Goal: Use online tool/utility: Use online tool/utility

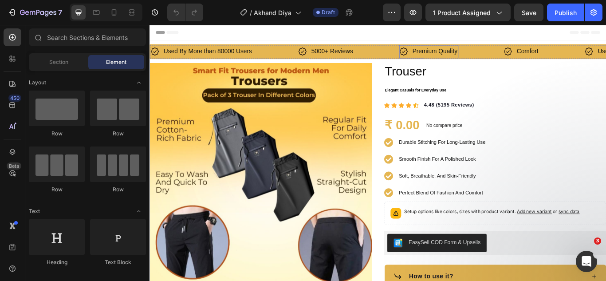
click at [487, 50] on p "Premium Quality" at bounding box center [482, 56] width 52 height 13
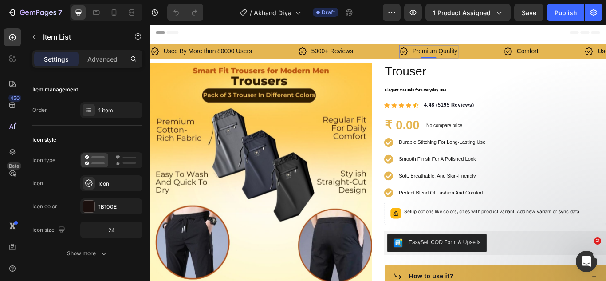
click at [488, 55] on p "Premium Quality" at bounding box center [482, 56] width 52 height 13
click at [586, 55] on p "Comfort" at bounding box center [585, 56] width 25 height 13
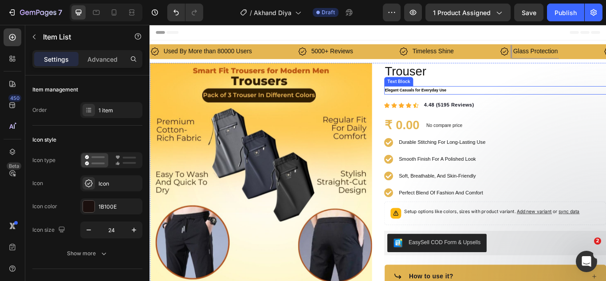
click at [472, 102] on strong "Elegant Casuals for Everyday Use" at bounding box center [460, 100] width 72 height 5
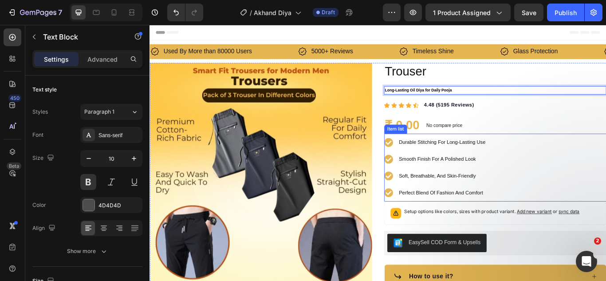
click at [509, 161] on span "Durable Stitching For Long-Lasting Use" at bounding box center [490, 161] width 101 height 7
click at [509, 163] on span "Durable Stitching For Long-Lasting Use" at bounding box center [490, 161] width 101 height 7
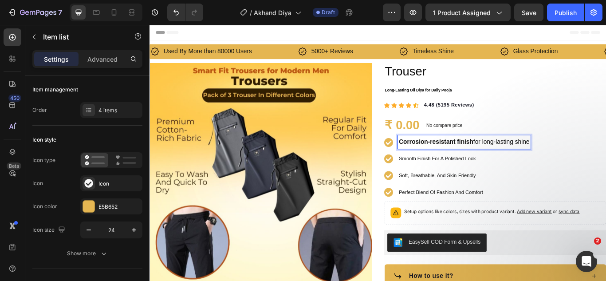
click at [522, 159] on strong "Corrosion-resistant finish" at bounding box center [483, 161] width 87 height 8
click at [478, 182] on span "Smooth Finish For A Polished Look" at bounding box center [485, 180] width 90 height 7
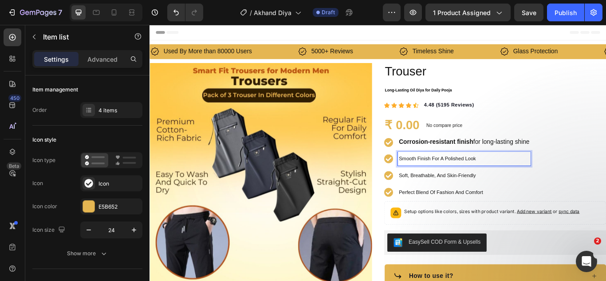
drag, startPoint x: 478, startPoint y: 181, endPoint x: 497, endPoint y: 173, distance: 20.7
click at [479, 181] on span "Smooth Finish For A Polished Look" at bounding box center [485, 180] width 90 height 7
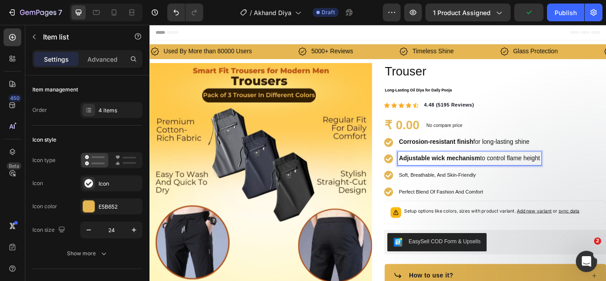
click at [495, 204] on p "Soft, Breathable, And Skin-Friendly" at bounding box center [522, 199] width 165 height 13
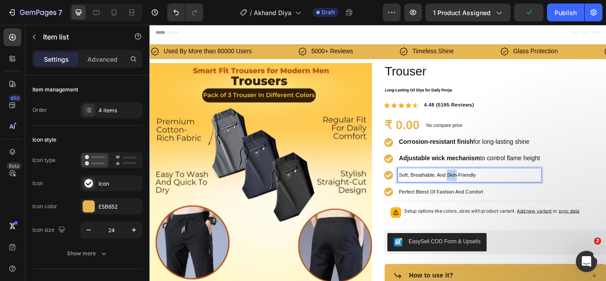
click at [496, 204] on p "Soft, Breathable, And Skin-Friendly" at bounding box center [522, 199] width 165 height 13
click at [489, 220] on span "Perfect Blend Of Fashion And Comfort" at bounding box center [489, 219] width 98 height 7
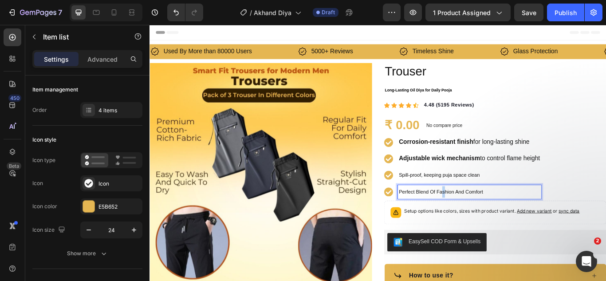
click at [489, 220] on span "Perfect Blend Of Fashion And Comfort" at bounding box center [489, 219] width 98 height 7
click at [459, 176] on p "Adjustable wick mechanism to control flame height" at bounding box center [522, 180] width 165 height 13
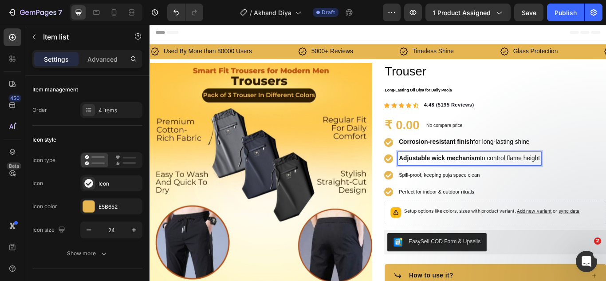
click at [535, 179] on p "Adjustable wick mechanism to control flame height" at bounding box center [522, 180] width 165 height 13
click at [453, 196] on p "Spill-proof, keeping puja space clean" at bounding box center [522, 199] width 165 height 13
click at [456, 198] on span "Spill-proof, keeping puja space clean" at bounding box center [487, 200] width 94 height 7
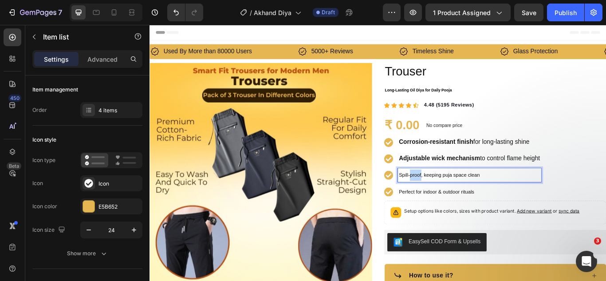
click at [456, 198] on span "Spill-proof, keeping puja space clean" at bounding box center [487, 200] width 94 height 7
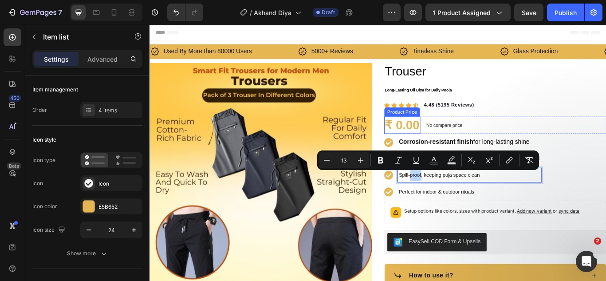
drag, startPoint x: 455, startPoint y: 121, endPoint x: 475, endPoint y: 166, distance: 49.9
click at [456, 121] on div "Product Price" at bounding box center [444, 126] width 42 height 11
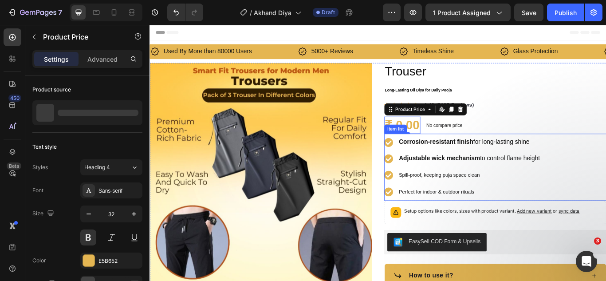
click at [480, 159] on strong "Corrosion-resistant finish" at bounding box center [483, 161] width 87 height 8
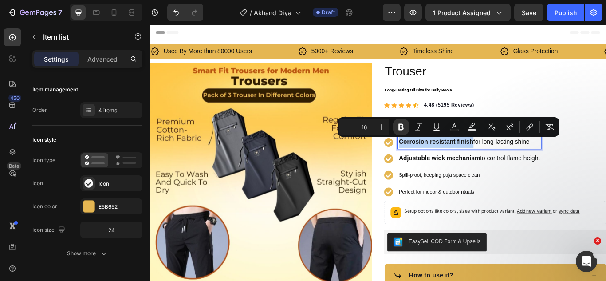
drag, startPoint x: 439, startPoint y: 158, endPoint x: 522, endPoint y: 157, distance: 83.0
click at [522, 157] on strong "Corrosion-resistant finish" at bounding box center [483, 161] width 87 height 8
click at [350, 125] on icon "Editor contextual toolbar" at bounding box center [347, 126] width 9 height 9
click at [350, 127] on icon "Editor contextual toolbar" at bounding box center [347, 126] width 9 height 9
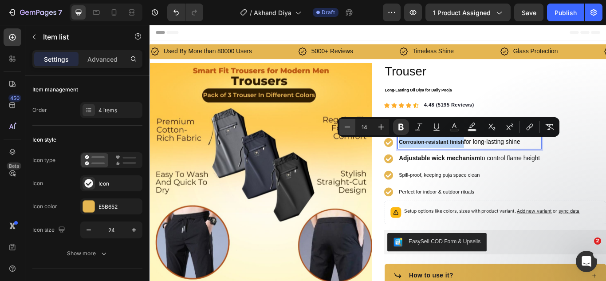
type input "13"
click at [401, 126] on icon "Editor contextual toolbar" at bounding box center [400, 127] width 5 height 7
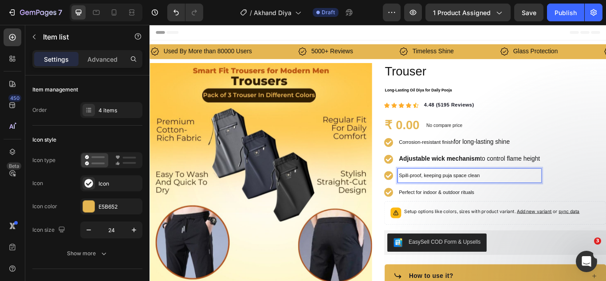
click at [594, 198] on p "Spill-proof, keeping puja space clean" at bounding box center [522, 200] width 165 height 13
click at [504, 156] on p "Corrosion-resistant finish for long-lasting shine" at bounding box center [522, 161] width 165 height 13
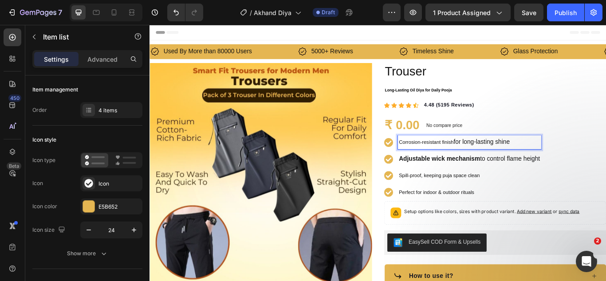
click at [502, 157] on p "Corrosion-resistant finish for long-lasting shine" at bounding box center [522, 161] width 165 height 13
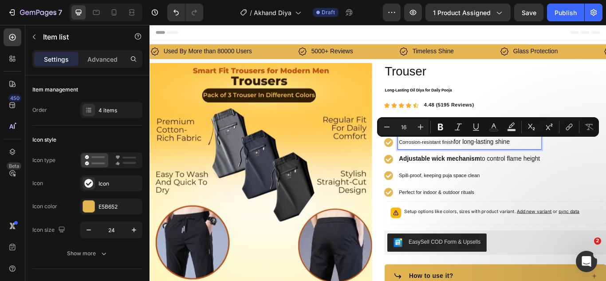
drag, startPoint x: 502, startPoint y: 157, endPoint x: 572, endPoint y: 157, distance: 69.6
click at [572, 157] on p "Corrosion-resistant finish for long-lasting shine" at bounding box center [522, 161] width 165 height 13
click at [389, 127] on icon "Editor contextual toolbar" at bounding box center [386, 126] width 9 height 9
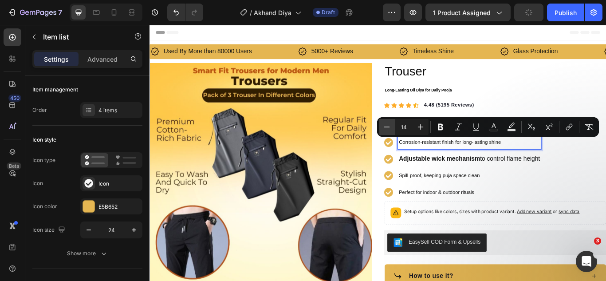
type input "13"
click at [472, 185] on p "Adjustable wick mechanism to control flame height" at bounding box center [522, 181] width 165 height 13
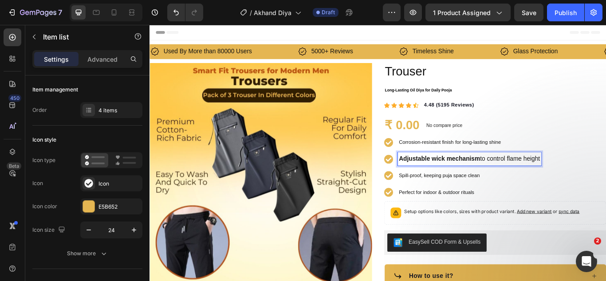
drag, startPoint x: 438, startPoint y: 178, endPoint x: 604, endPoint y: 178, distance: 166.3
click at [604, 178] on div "Adjustable wick mechanism to control flame height" at bounding box center [522, 181] width 167 height 16
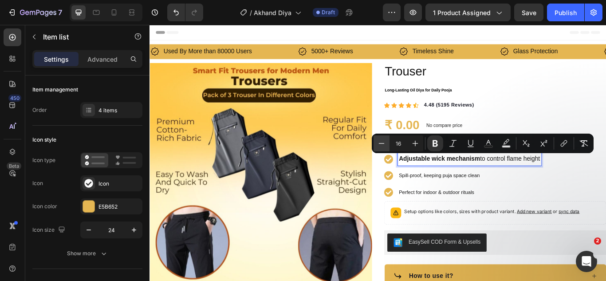
click at [381, 142] on icon "Editor contextual toolbar" at bounding box center [381, 143] width 9 height 9
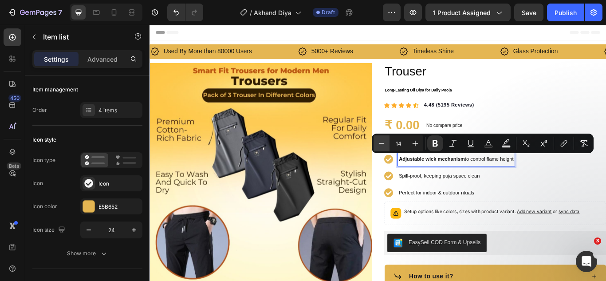
type input "13"
click at [555, 195] on p "Spill-proof, keeping puja space clean" at bounding box center [507, 200] width 134 height 13
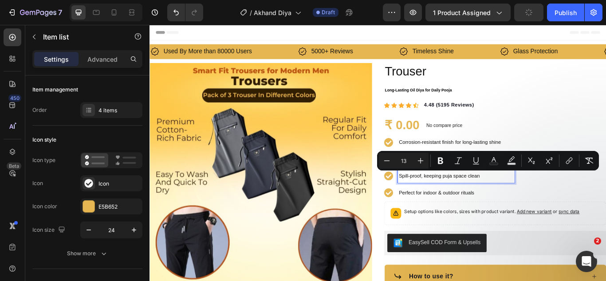
click at [492, 161] on span "Corrosion-resistant finish" at bounding box center [472, 161] width 64 height 7
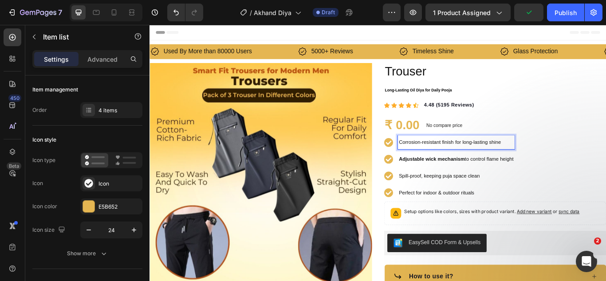
click at [440, 160] on span "Corrosion-resistant finish" at bounding box center [472, 161] width 64 height 7
click at [447, 180] on strong "Adjustable wick mechanism" at bounding box center [478, 181] width 77 height 7
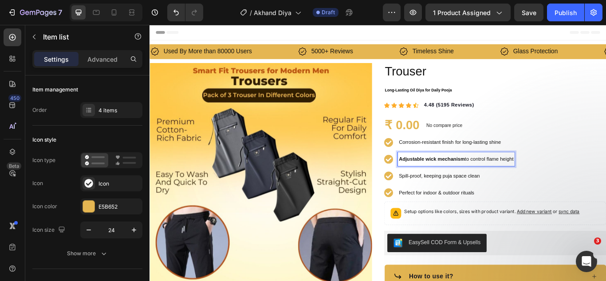
click at [513, 178] on span "Adjustable wick mechanism to control flame height" at bounding box center [507, 181] width 134 height 7
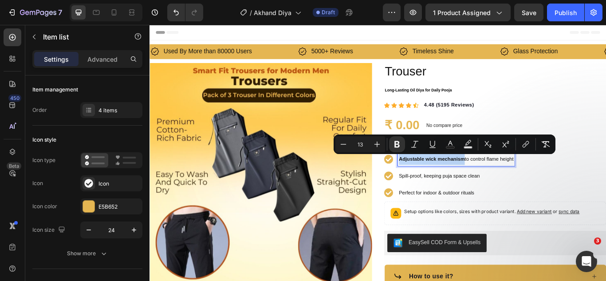
drag, startPoint x: 513, startPoint y: 177, endPoint x: 438, endPoint y: 181, distance: 75.1
click at [440, 181] on p "Adjustable wick mechanism to control flame height" at bounding box center [507, 181] width 134 height 13
click at [398, 137] on button "Bold" at bounding box center [397, 144] width 16 height 16
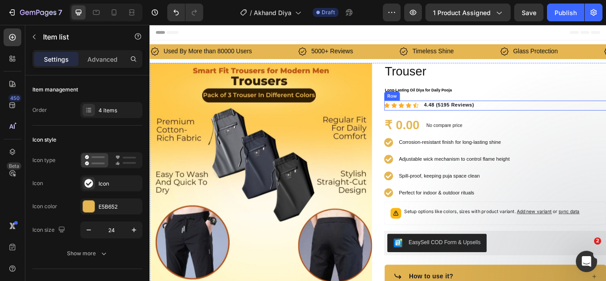
click at [606, 116] on div "Icon Icon Icon Icon Icon Icon List Hoz 4.48 (5195 Reviews) Text block Row" at bounding box center [552, 119] width 259 height 12
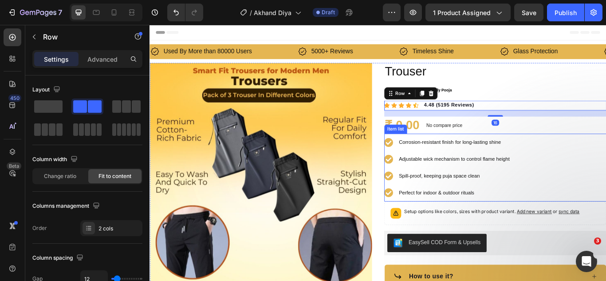
click at [478, 162] on span "Corrosion-resistant finish" at bounding box center [472, 161] width 64 height 7
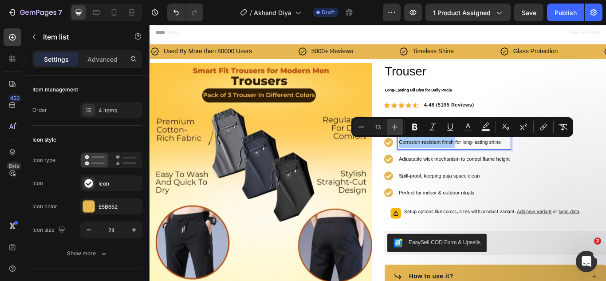
click at [393, 127] on icon "Editor contextual toolbar" at bounding box center [395, 127] width 6 height 6
type input "14"
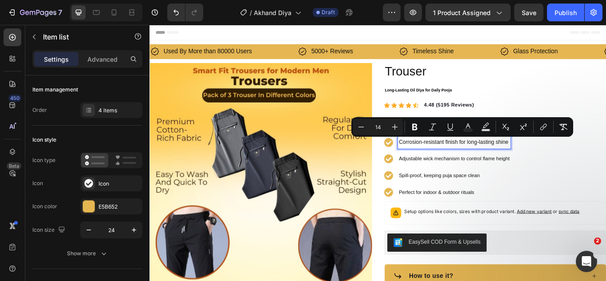
click at [474, 182] on span "Adjustable wick mechanism to control flame height" at bounding box center [504, 180] width 129 height 7
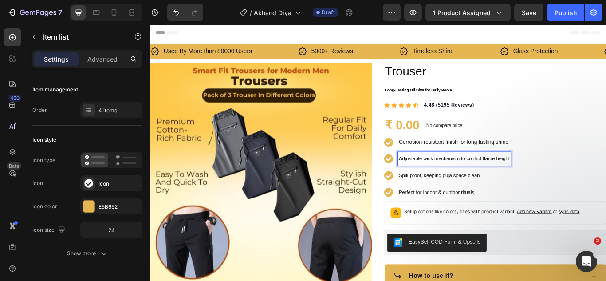
click at [474, 179] on span "Adjustable wick mechanism to control flame height" at bounding box center [504, 180] width 129 height 7
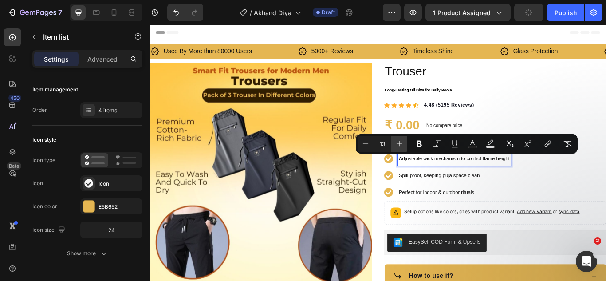
click at [401, 144] on icon "Editor contextual toolbar" at bounding box center [400, 144] width 6 height 6
type input "14"
click at [468, 202] on span "Spill-proof, keeping puja space clean" at bounding box center [487, 200] width 94 height 7
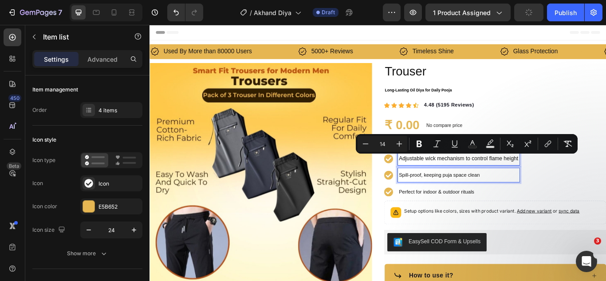
click at [468, 202] on span "Spill-proof, keeping puja space clean" at bounding box center [487, 200] width 94 height 7
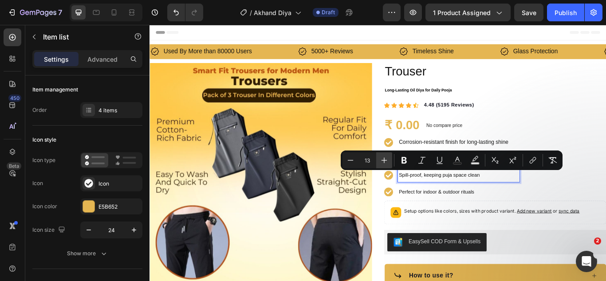
click at [385, 161] on icon "Editor contextual toolbar" at bounding box center [384, 160] width 9 height 9
type input "14"
click at [477, 217] on span "Perfect for indoor & outdoor rituals" at bounding box center [484, 219] width 88 height 7
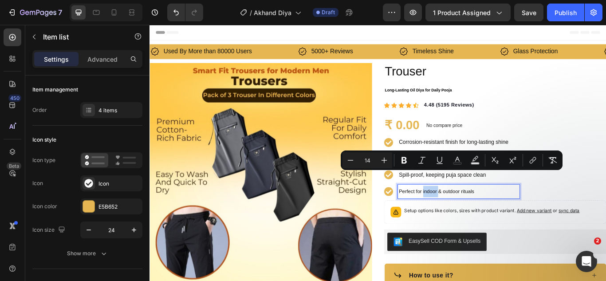
click at [477, 217] on span "Perfect for indoor & outdoor rituals" at bounding box center [484, 219] width 88 height 7
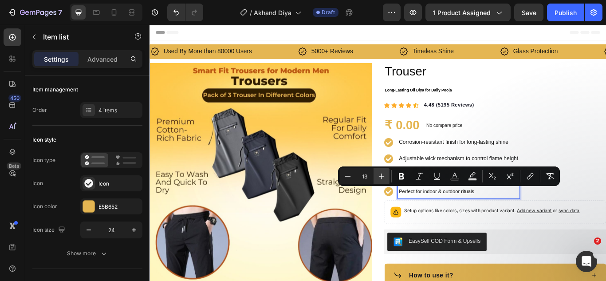
click at [381, 177] on icon "Editor contextual toolbar" at bounding box center [381, 176] width 9 height 9
type input "14"
click at [553, 153] on div "Corrosion-resistant finish for long-lasting shine Adjustable wick mechanism to …" at bounding box center [552, 190] width 259 height 77
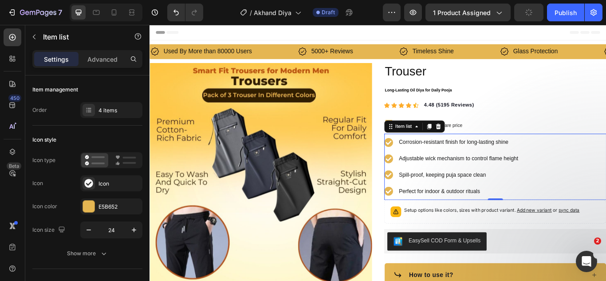
click at [509, 167] on p "Corrosion-resistant finish for long-lasting shine" at bounding box center [509, 161] width 139 height 13
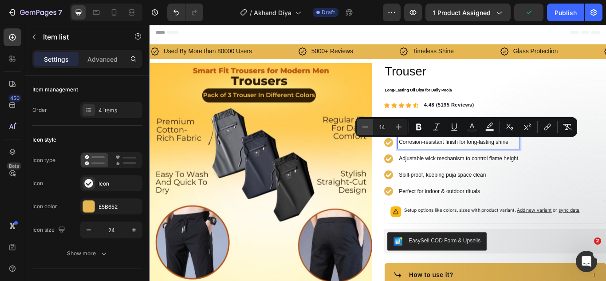
click at [366, 127] on icon "Editor contextual toolbar" at bounding box center [365, 126] width 6 height 0
type input "13"
click at [495, 188] on div "Adjustable wick mechanism to control flame height" at bounding box center [510, 181] width 142 height 16
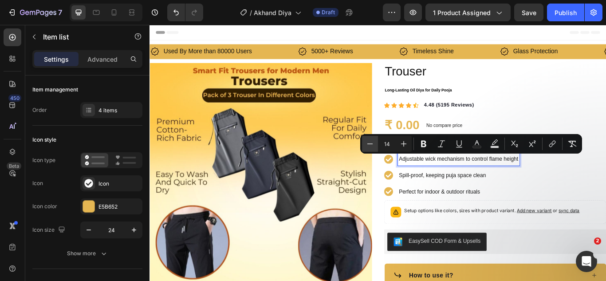
click at [367, 145] on icon "Editor contextual toolbar" at bounding box center [370, 143] width 9 height 9
type input "13"
click at [459, 202] on span "Spill-proof, keeping puja space clean" at bounding box center [491, 200] width 102 height 7
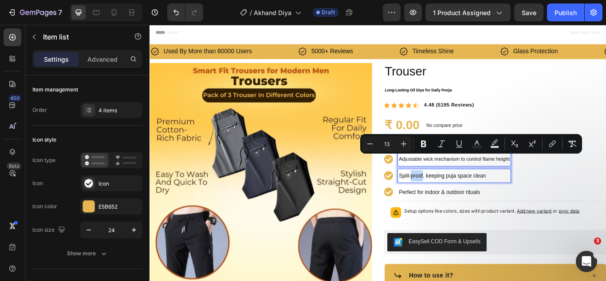
click at [459, 202] on span "Spill-proof, keeping puja space clean" at bounding box center [491, 200] width 102 height 7
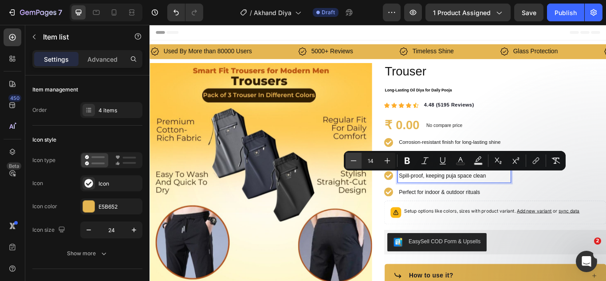
click at [354, 161] on icon "Editor contextual toolbar" at bounding box center [353, 160] width 9 height 9
type input "13"
click at [492, 217] on span "Perfect for indoor & outdoor rituals" at bounding box center [487, 219] width 94 height 7
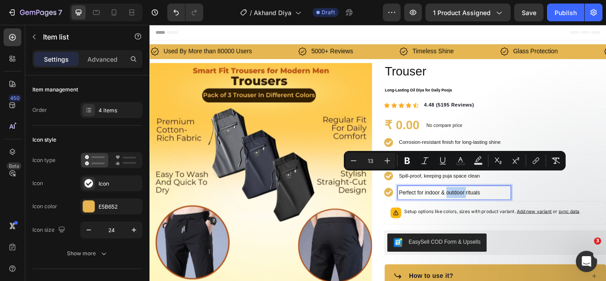
click at [492, 217] on span "Perfect for indoor & outdoor rituals" at bounding box center [487, 219] width 94 height 7
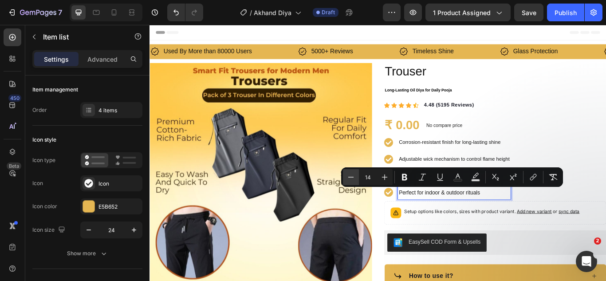
click at [348, 177] on icon "Editor contextual toolbar" at bounding box center [350, 177] width 9 height 9
type input "13"
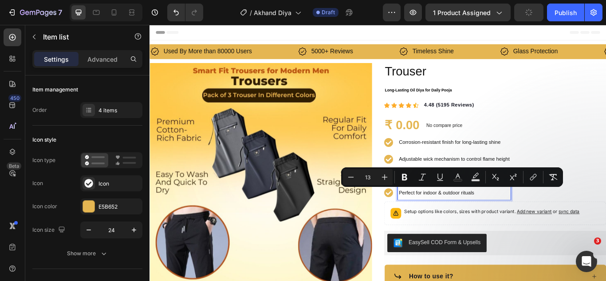
click at [553, 154] on div "Corrosion-resistant finish for long-lasting shine" at bounding box center [505, 162] width 132 height 16
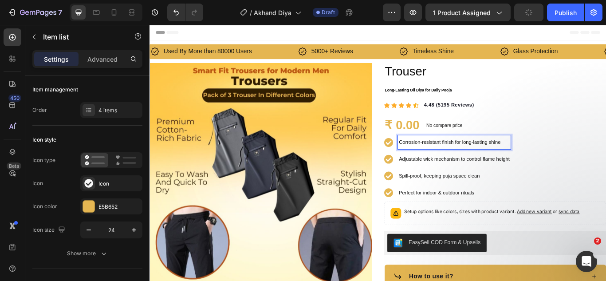
click at [521, 162] on span "Corrosion-resistant finish for long-lasting shine" at bounding box center [499, 161] width 118 height 7
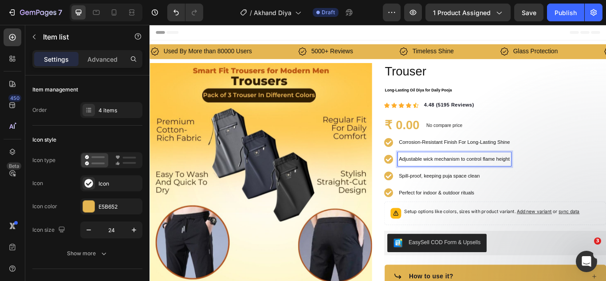
click at [526, 183] on span "Adjustable wick mechanism to control flame height" at bounding box center [504, 181] width 129 height 7
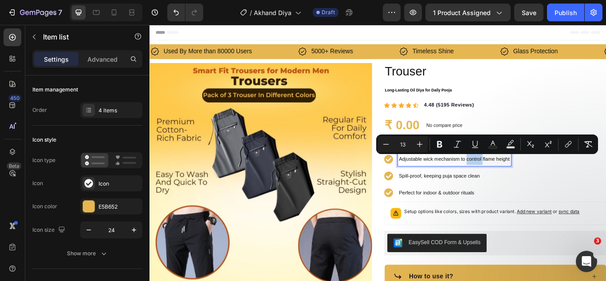
click at [526, 183] on span "Adjustable wick mechanism to control flame height" at bounding box center [504, 181] width 129 height 7
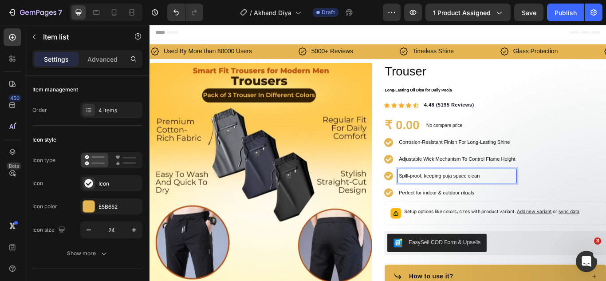
click at [516, 200] on span "Spill-proof, keeping puja space clean" at bounding box center [487, 200] width 94 height 7
click at [507, 220] on span "Perfect for indoor & outdoor rituals" at bounding box center [484, 220] width 88 height 7
click at [606, 177] on div "Corrosion-Resistant Finish For Long-Lasting Shine Adjustable Wick Mechanism To …" at bounding box center [552, 191] width 259 height 79
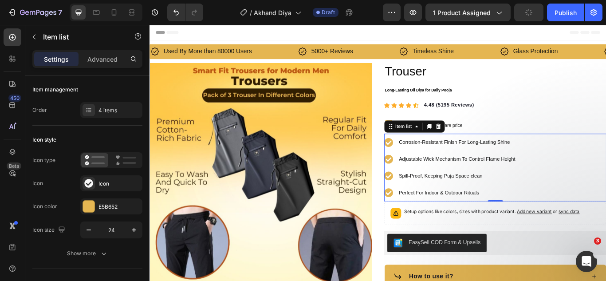
scroll to position [89, 0]
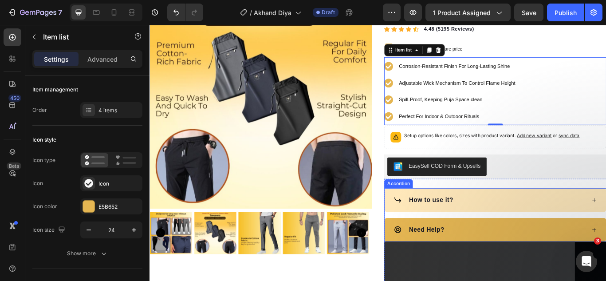
click at [510, 228] on div "How to use it?" at bounding box center [546, 229] width 224 height 13
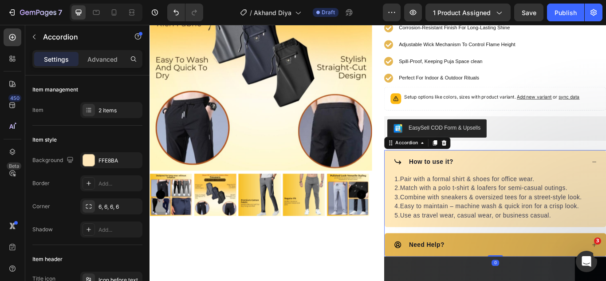
scroll to position [177, 0]
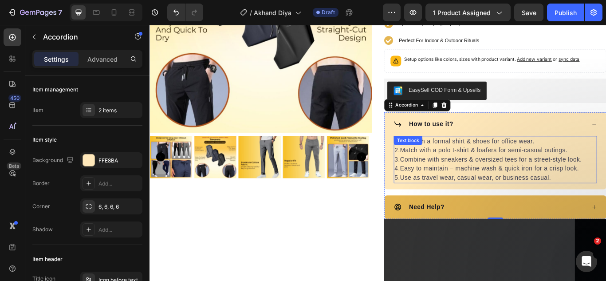
click at [453, 163] on div "Text block" at bounding box center [451, 160] width 30 height 8
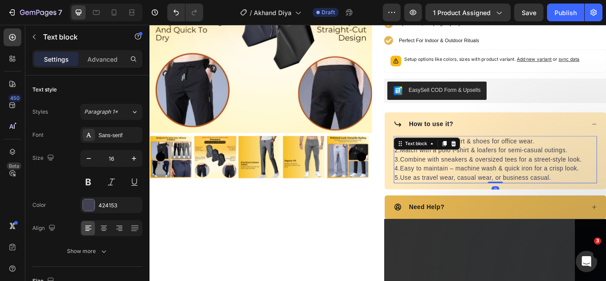
click at [537, 169] on p "2.Match with a polo t-shirt & loafers for semi-casual outings." at bounding box center [552, 171] width 235 height 11
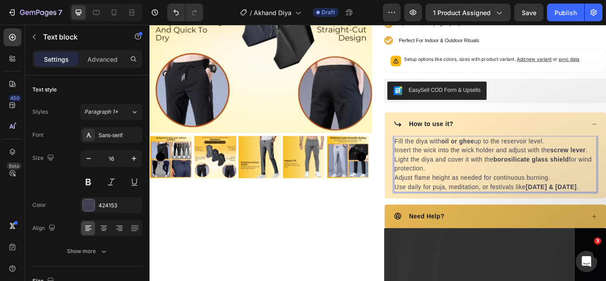
click at [440, 161] on p "Fill the diya with oil or ghee up to the reservoir level." at bounding box center [552, 160] width 235 height 11
click at [435, 157] on p "Fill the diya with oil or ghee up to the reservoir level." at bounding box center [552, 160] width 235 height 11
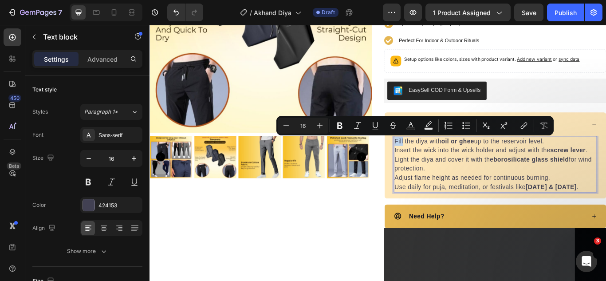
click at [436, 161] on p "Fill the diya with oil or ghee up to the reservoir level." at bounding box center [552, 160] width 235 height 11
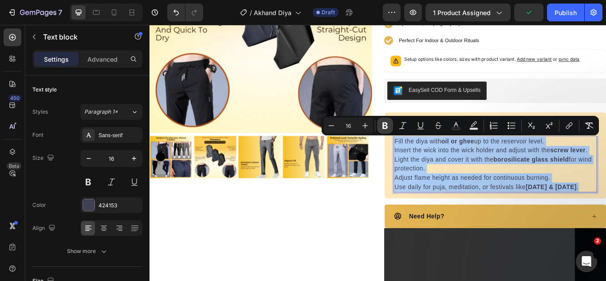
click at [386, 125] on icon "Editor contextual toolbar" at bounding box center [385, 125] width 9 height 9
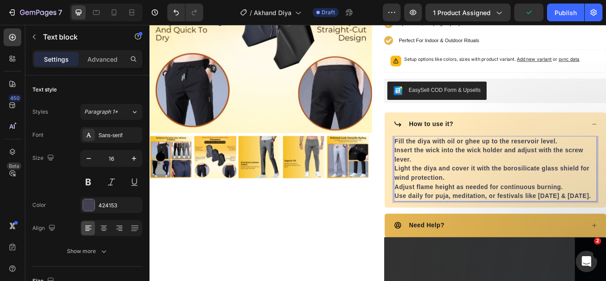
click at [425, 142] on div "How to use it?" at bounding box center [552, 141] width 258 height 28
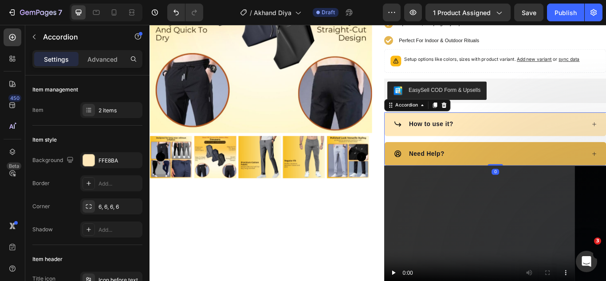
click at [531, 135] on div "How to use it?" at bounding box center [546, 140] width 224 height 13
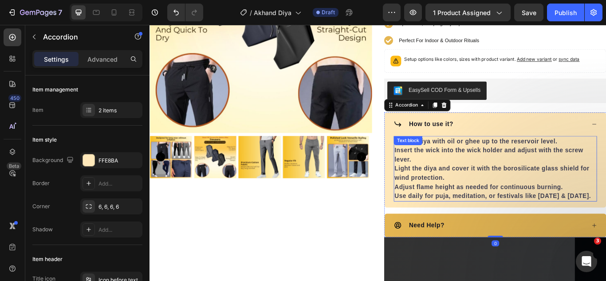
click at [456, 171] on strong "Insert the wick into the wick holder and adjust with the screw lever." at bounding box center [545, 176] width 220 height 18
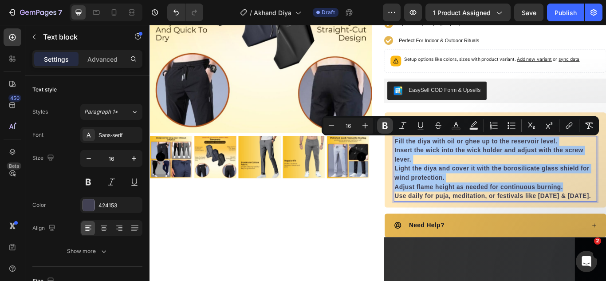
click at [389, 122] on icon "Editor contextual toolbar" at bounding box center [385, 125] width 9 height 9
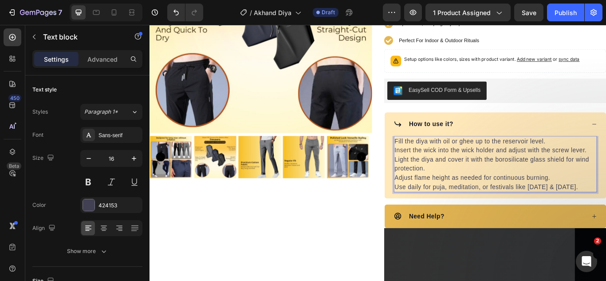
click at [492, 177] on p "Light the diya and cover it with the borosilicate glass shield for wind protect…" at bounding box center [552, 187] width 235 height 21
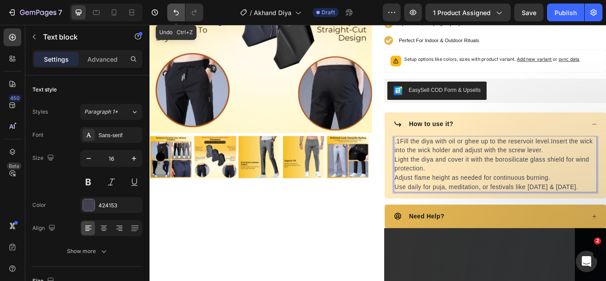
drag, startPoint x: 180, startPoint y: 11, endPoint x: 115, endPoint y: 33, distance: 68.2
click at [180, 11] on icon "Undo/Redo" at bounding box center [176, 12] width 9 height 9
click at [606, 158] on p ".1Fill the diya with oil or ghee up to the reservoir level.Insert the wick into…" at bounding box center [552, 165] width 235 height 21
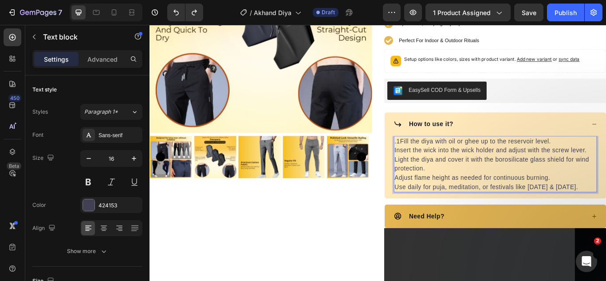
click at [439, 159] on p ".1Fill the diya with oil or ghee up to the reservoir level." at bounding box center [552, 160] width 235 height 11
click at [438, 190] on p "3.Light the diya and cover it with the borosilicate glass shield for 4.wind pro…" at bounding box center [552, 187] width 235 height 21
click at [435, 191] on p "3.Light the diya and cover it with the borosilicate glass shield for wind prote…" at bounding box center [552, 187] width 235 height 21
click at [514, 177] on p "3.Light the diya and cover it with the borosilicate glass shield for wind prote…" at bounding box center [552, 187] width 235 height 21
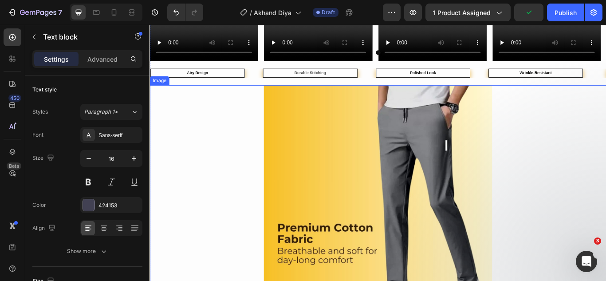
scroll to position [843, 0]
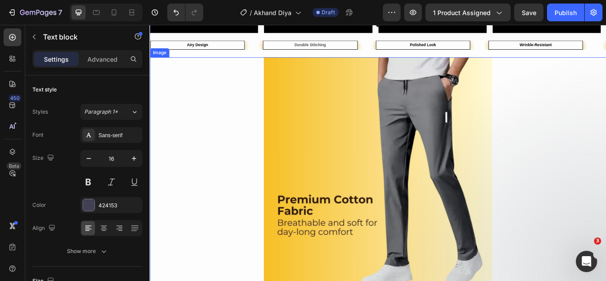
click at [362, 164] on img at bounding box center [416, 196] width 266 height 266
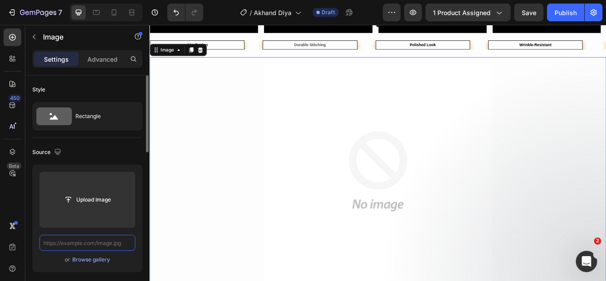
scroll to position [0, 0]
paste input "[URL][DOMAIN_NAME]"
type input "[URL][DOMAIN_NAME]"
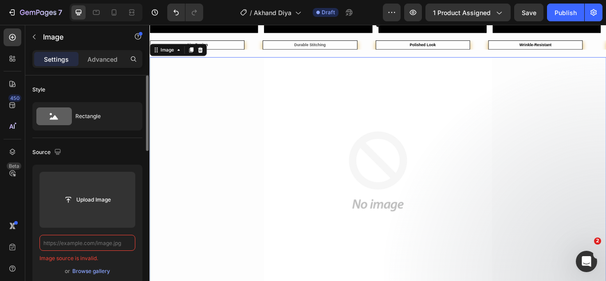
paste input "[URL][DOMAIN_NAME]"
type input "[URL][DOMAIN_NAME]"
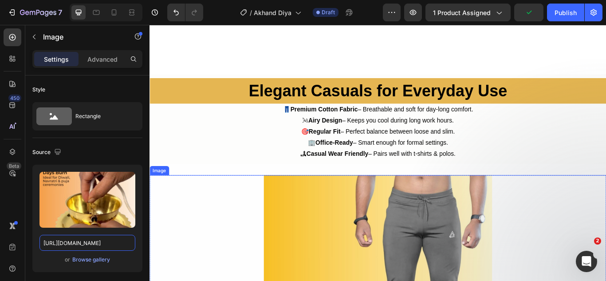
scroll to position [1242, 0]
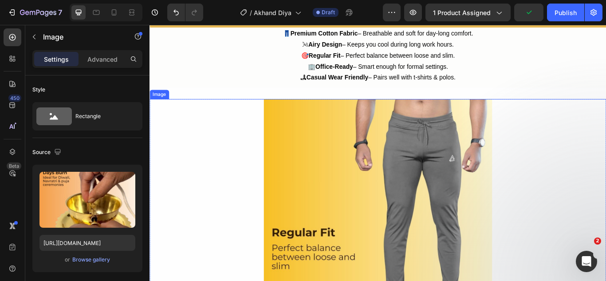
click at [397, 212] on img at bounding box center [416, 244] width 266 height 266
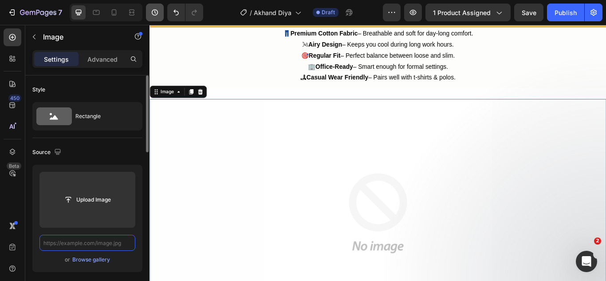
scroll to position [0, 0]
paste input "[URL][DOMAIN_NAME]"
type input "[URL][DOMAIN_NAME]"
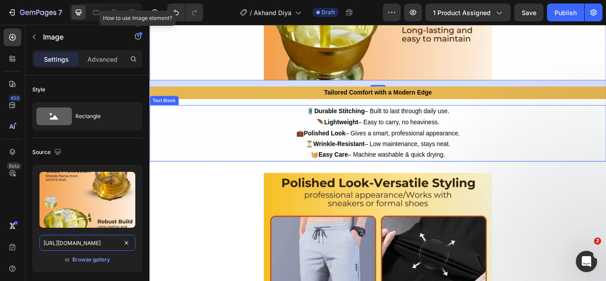
scroll to position [1641, 0]
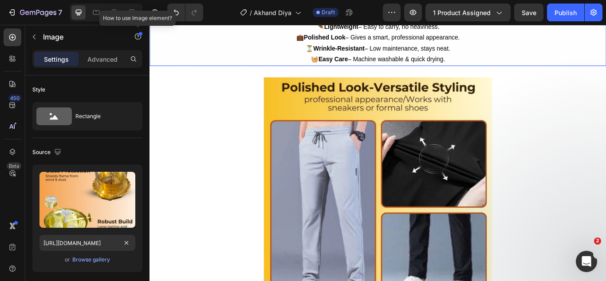
click at [385, 202] on img at bounding box center [416, 219] width 266 height 266
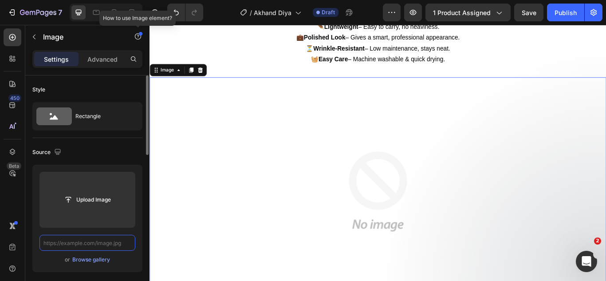
scroll to position [0, 0]
paste input "[URL][DOMAIN_NAME]"
type input "[URL][DOMAIN_NAME]"
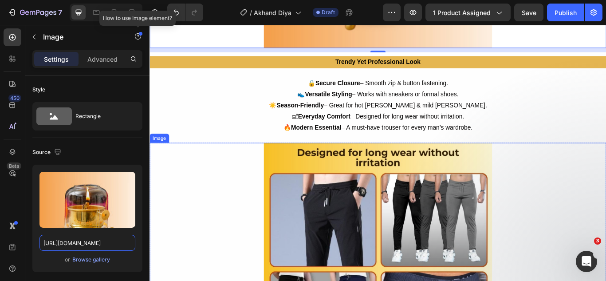
scroll to position [1952, 0]
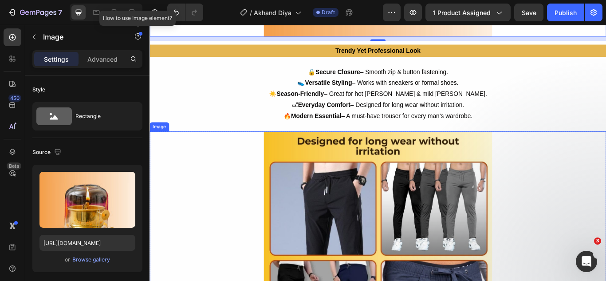
click at [419, 233] on img at bounding box center [416, 282] width 266 height 266
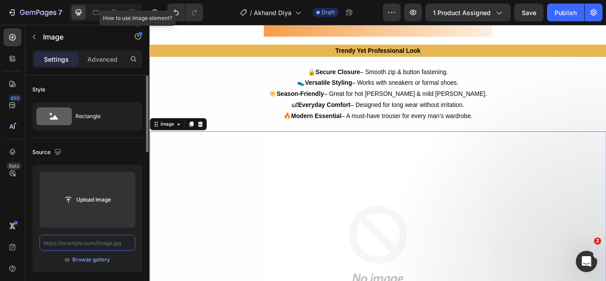
scroll to position [0, 0]
paste input "[URL][DOMAIN_NAME]"
type input "[URL][DOMAIN_NAME]"
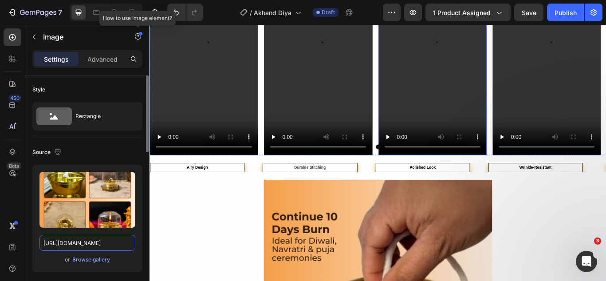
scroll to position [665, 0]
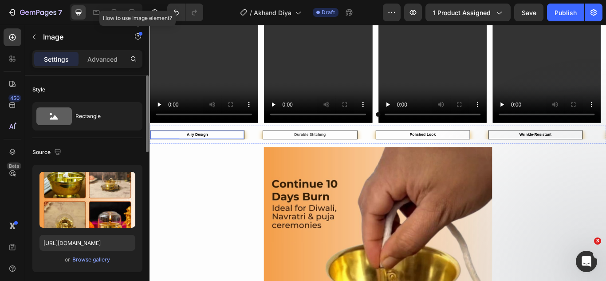
click at [210, 150] on strong "Airy Design" at bounding box center [205, 152] width 25 height 5
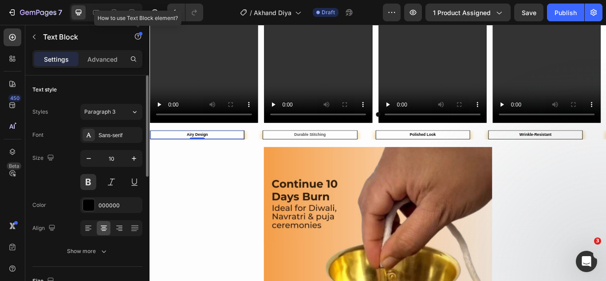
click at [216, 153] on strong "Airy Design" at bounding box center [205, 152] width 25 height 5
click at [327, 153] on strong "Durable Stitching" at bounding box center [336, 152] width 37 height 5
click at [329, 153] on strong "Durable Stitching" at bounding box center [336, 152] width 37 height 5
click at [473, 152] on strong "Polished Look" at bounding box center [467, 152] width 30 height 5
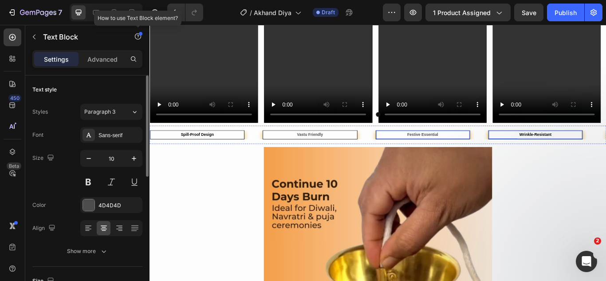
click at [606, 153] on p "Wrinkle-Resistant" at bounding box center [599, 153] width 107 height 8
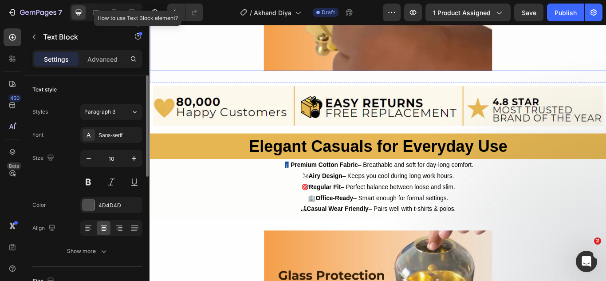
scroll to position [1065, 0]
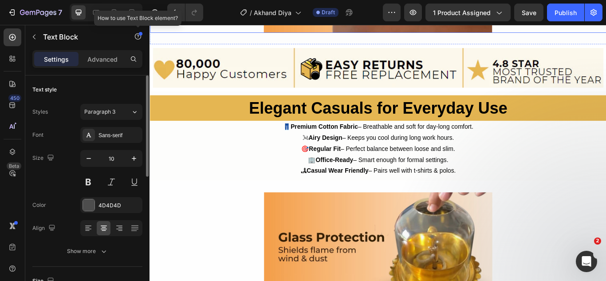
click at [446, 124] on strong "Elegant Casuals for Everyday Use" at bounding box center [415, 121] width 301 height 21
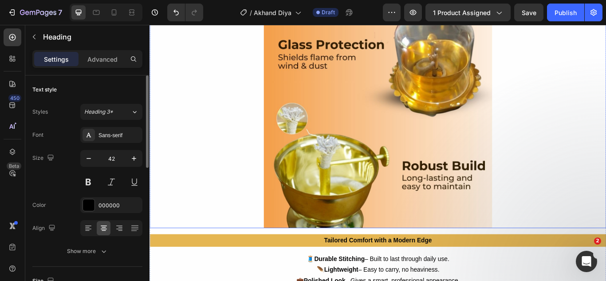
scroll to position [1286, 0]
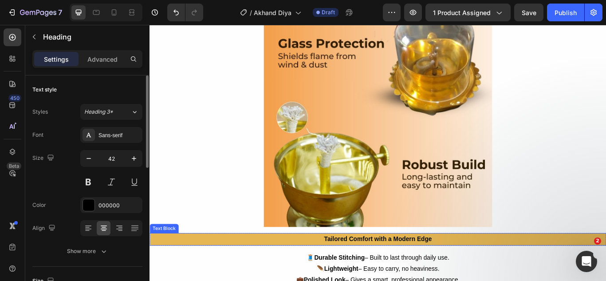
click at [403, 272] on strong "Tailored Comfort with a Modern Edge" at bounding box center [416, 275] width 126 height 8
click at [405, 271] on strong "Tailored Comfort with a Modern Edge" at bounding box center [416, 275] width 126 height 8
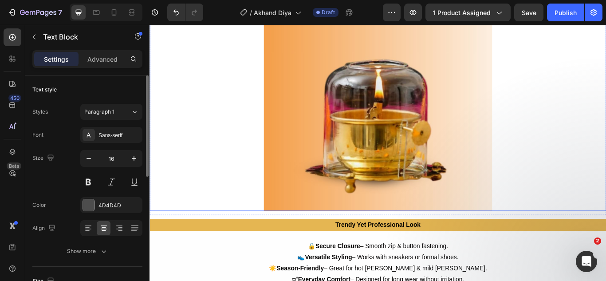
scroll to position [1730, 0]
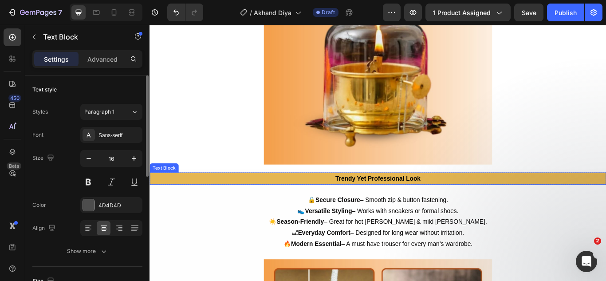
click at [429, 200] on strong "Trendy Yet Professional Look" at bounding box center [415, 204] width 99 height 8
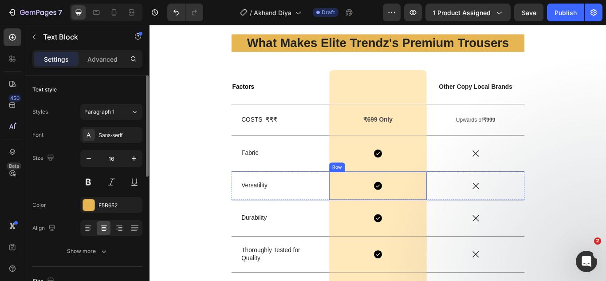
scroll to position [2218, 0]
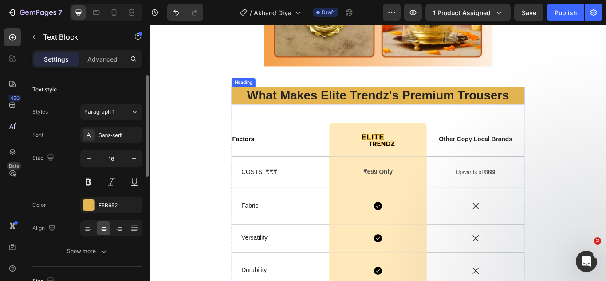
click at [510, 101] on strong "What Makes Elite Trendz's Premium Trousers" at bounding box center [416, 107] width 306 height 16
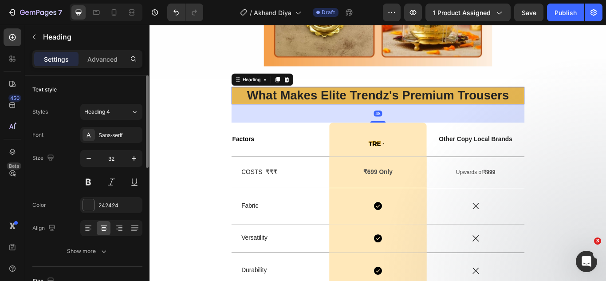
click at [511, 98] on h2 "What Makes Elite Trendz's Premium Trousers" at bounding box center [416, 107] width 342 height 20
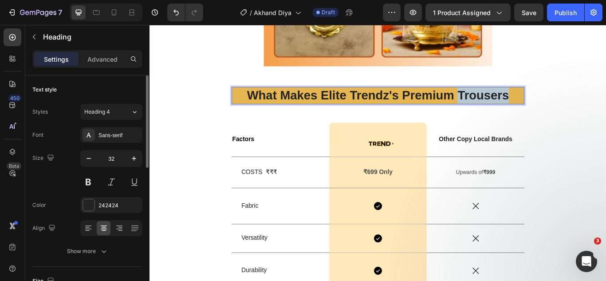
drag, startPoint x: 508, startPoint y: 100, endPoint x: 572, endPoint y: 106, distance: 63.8
click at [572, 106] on p "What Makes Elite Trendz's Premium Trousers" at bounding box center [416, 107] width 340 height 19
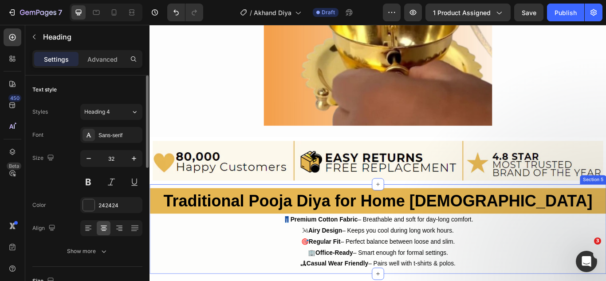
scroll to position [1065, 0]
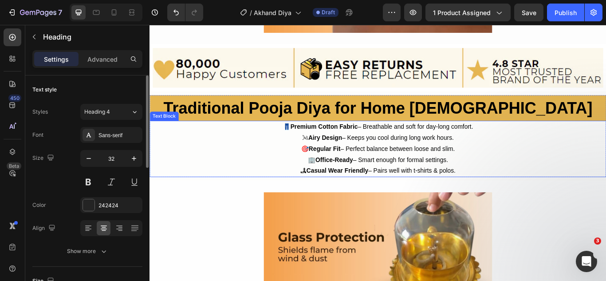
click at [425, 153] on span "🌬 Airy Design – Keeps you cool during long work hours." at bounding box center [415, 157] width 177 height 8
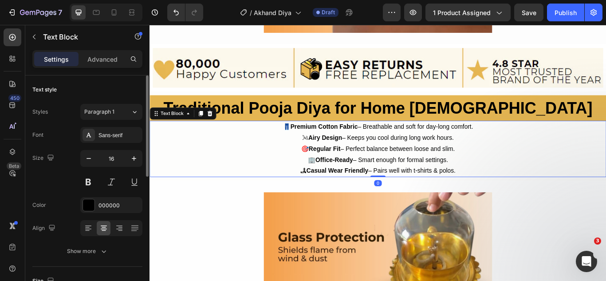
click at [436, 154] on span "🌬 Airy Design – Keeps you cool during long work hours." at bounding box center [415, 157] width 177 height 8
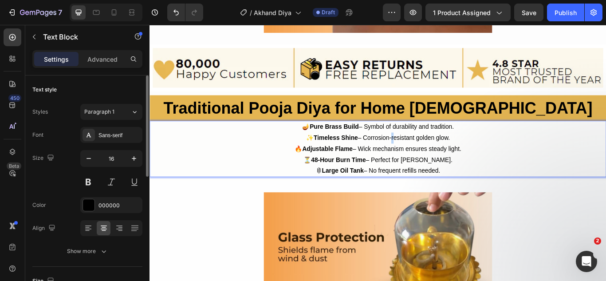
drag, startPoint x: 429, startPoint y: 149, endPoint x: 494, endPoint y: 128, distance: 69.0
click at [429, 150] on p "✨ Timeless Shine – Corrosion-resistant golden glow." at bounding box center [415, 156] width 531 height 13
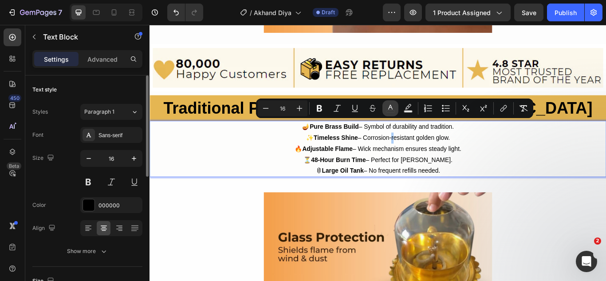
click at [388, 108] on icon "Editor contextual toolbar" at bounding box center [390, 108] width 9 height 9
type input "000000"
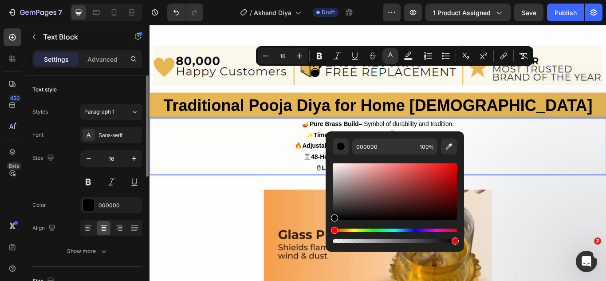
scroll to position [1153, 0]
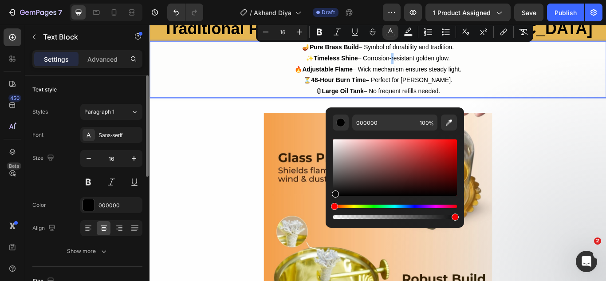
click at [334, 193] on div "Editor contextual toolbar" at bounding box center [335, 193] width 7 height 7
type input "0C0C0C"
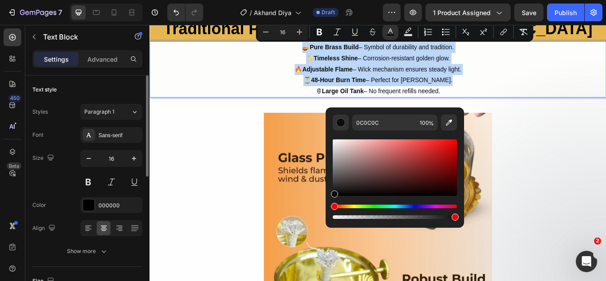
click at [475, 92] on span "⏳ 48-Hour Burn Time – Perfect for [PERSON_NAME]." at bounding box center [415, 90] width 173 height 8
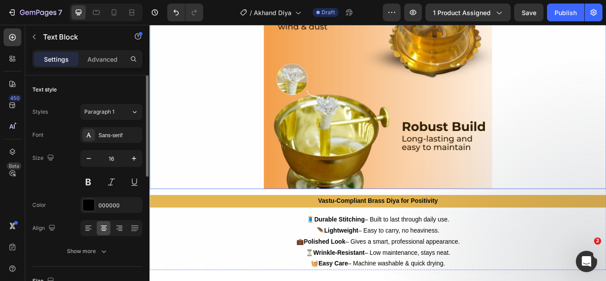
scroll to position [1464, 0]
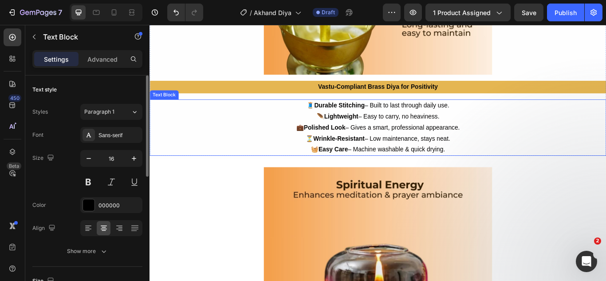
click at [446, 128] on span "🪶 Lightweight – Easy to carry, no heaviness." at bounding box center [415, 132] width 143 height 8
click at [445, 128] on span "🪶 Lightweight – Easy to carry, no heaviness." at bounding box center [415, 132] width 143 height 8
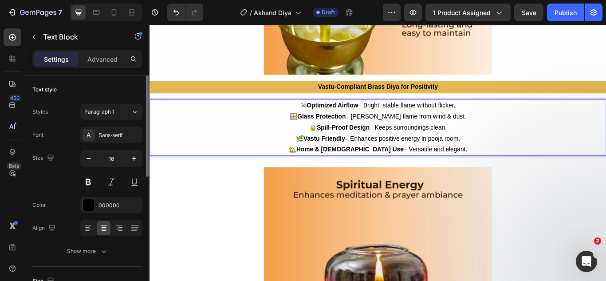
click at [413, 132] on p "🪟 Glass Protection – [PERSON_NAME] flame from wind & dust." at bounding box center [415, 132] width 531 height 13
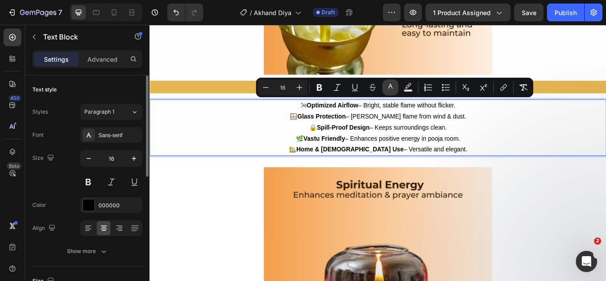
click at [390, 88] on icon "Editor contextual toolbar" at bounding box center [390, 87] width 9 height 9
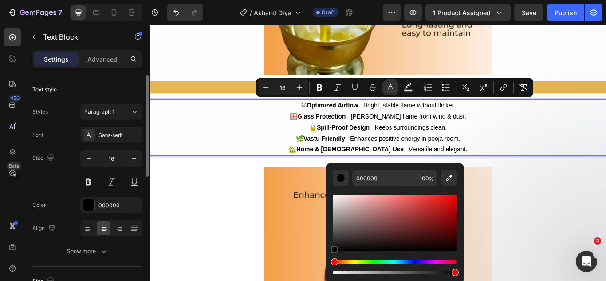
click at [335, 250] on div "Editor contextual toolbar" at bounding box center [334, 249] width 7 height 7
type input "050505"
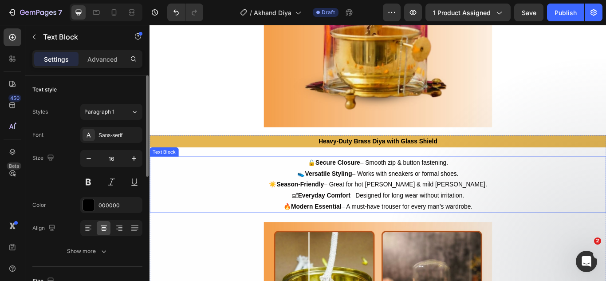
scroll to position [1819, 0]
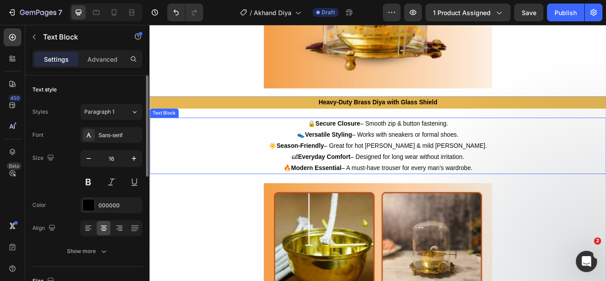
drag, startPoint x: 443, startPoint y: 175, endPoint x: 531, endPoint y: 153, distance: 91.2
click at [443, 175] on span "🛋 Everyday Comfort – Designed for long wear without irritation." at bounding box center [415, 179] width 201 height 8
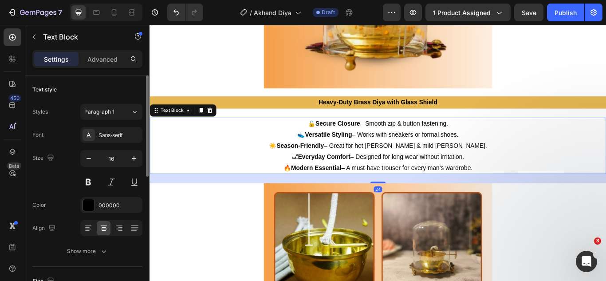
drag, startPoint x: 435, startPoint y: 172, endPoint x: 503, endPoint y: 149, distance: 72.2
click at [435, 175] on span "🛋 Everyday Comfort – Designed for long wear without irritation." at bounding box center [415, 179] width 201 height 8
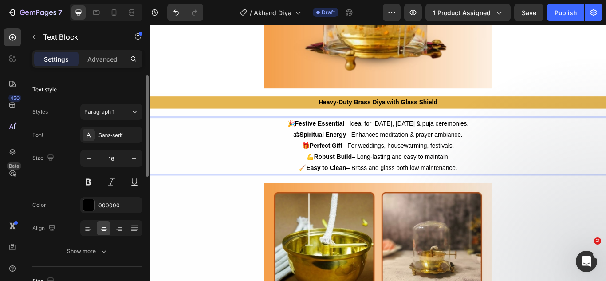
click at [413, 164] on p "🎁 Perfect Gift – For weddings, housewarming, festivals." at bounding box center [415, 166] width 531 height 13
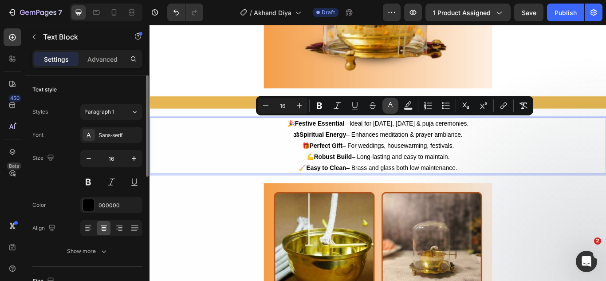
click at [383, 103] on button "color" at bounding box center [390, 106] width 16 height 16
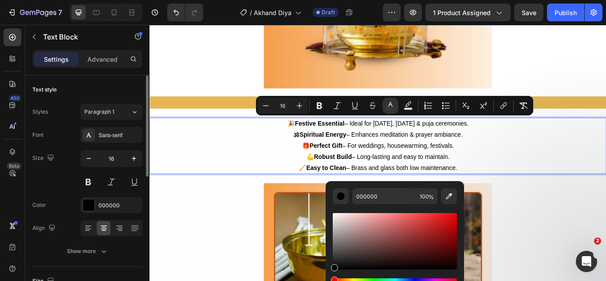
click at [455, 267] on div "Editor contextual toolbar" at bounding box center [395, 241] width 124 height 56
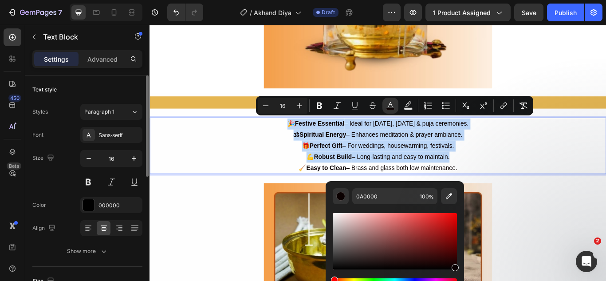
click at [335, 268] on div "Editor contextual toolbar" at bounding box center [395, 241] width 124 height 56
type input "020202"
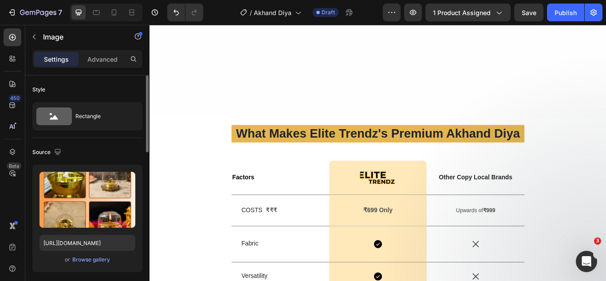
scroll to position [2351, 0]
